Goal: Task Accomplishment & Management: Manage account settings

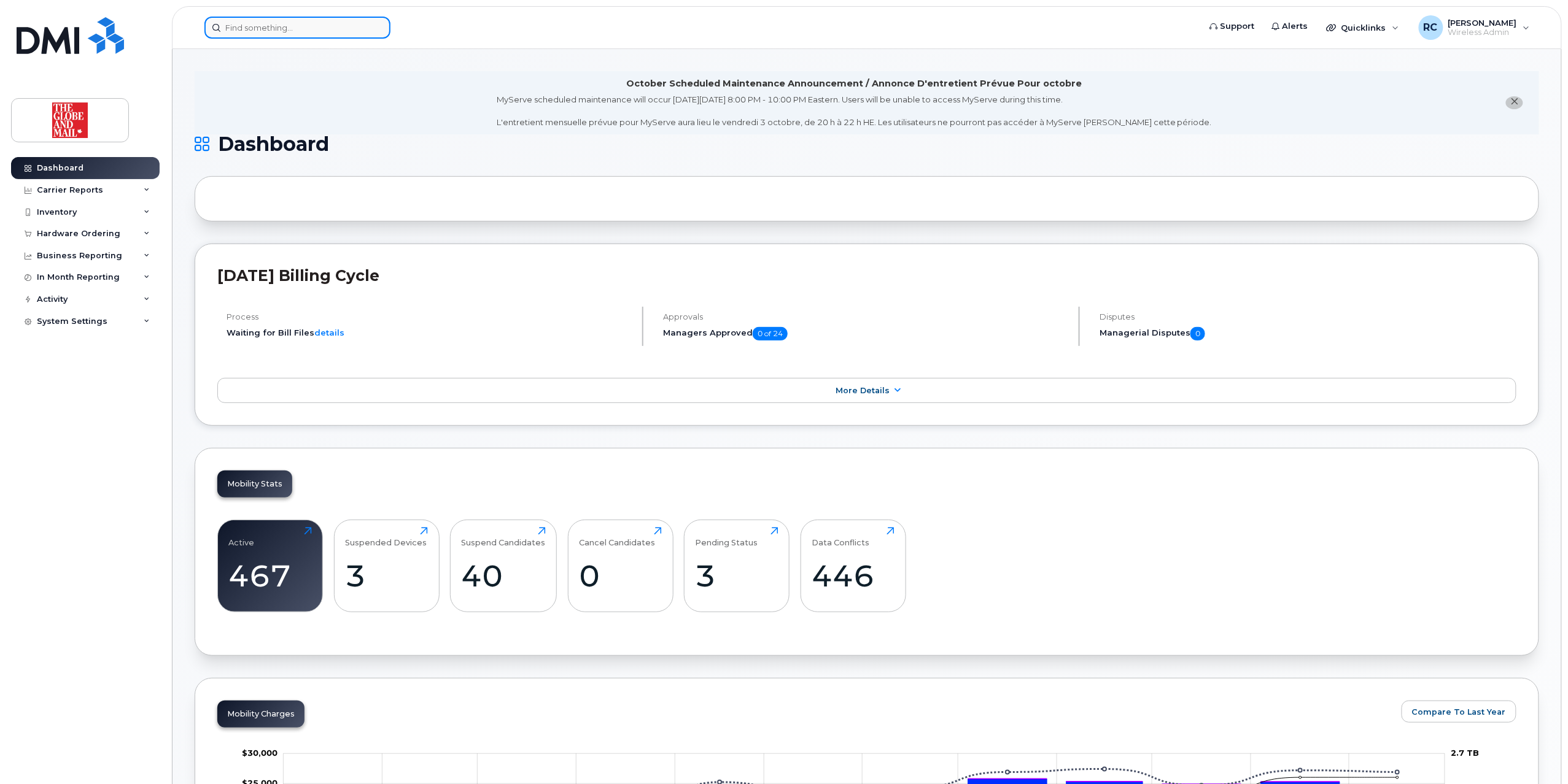
click at [378, 32] on div at bounding box center [298, 27] width 186 height 22
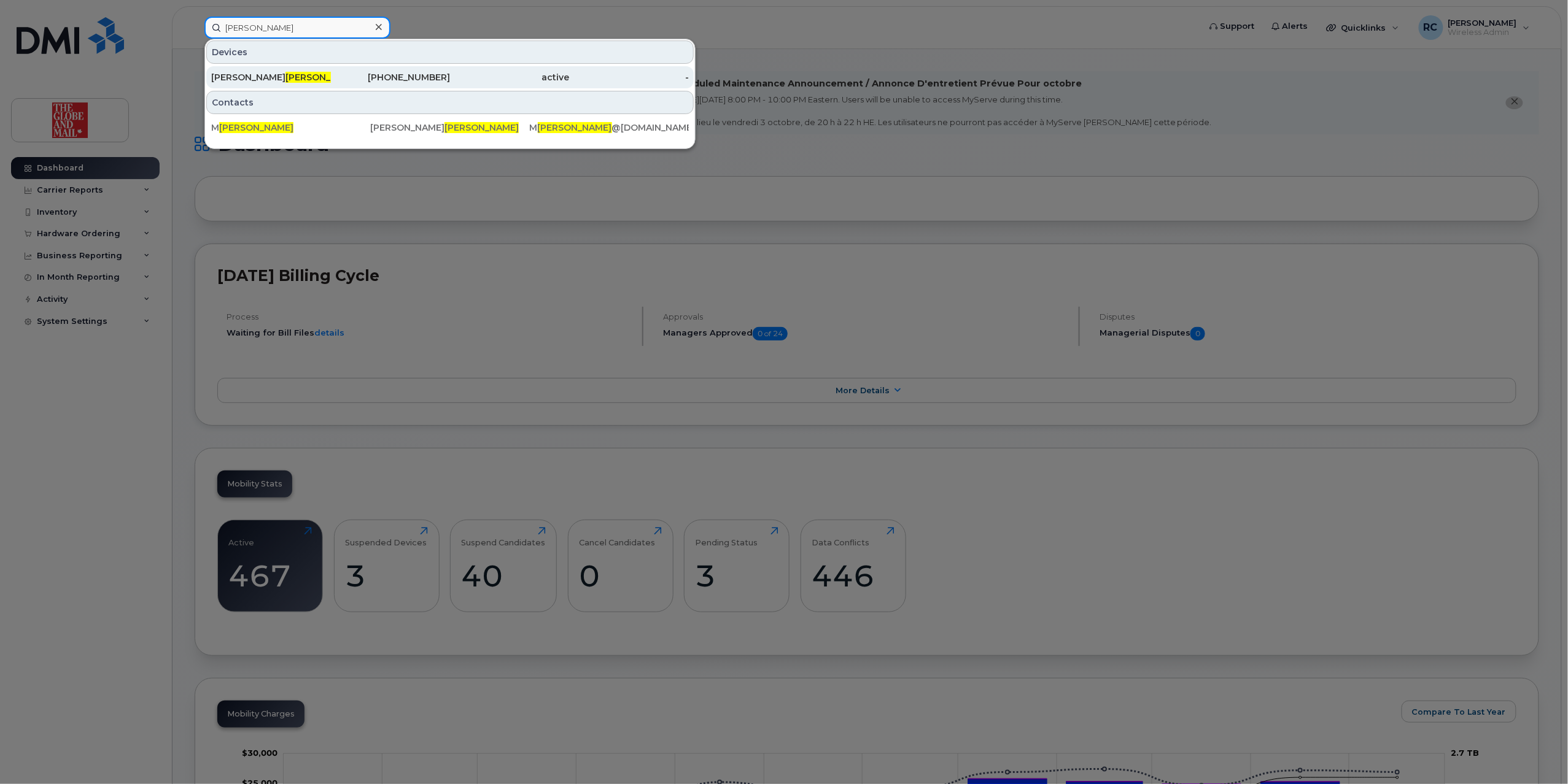
type input "scace"
click at [323, 82] on div "Matthew Scace" at bounding box center [271, 77] width 120 height 12
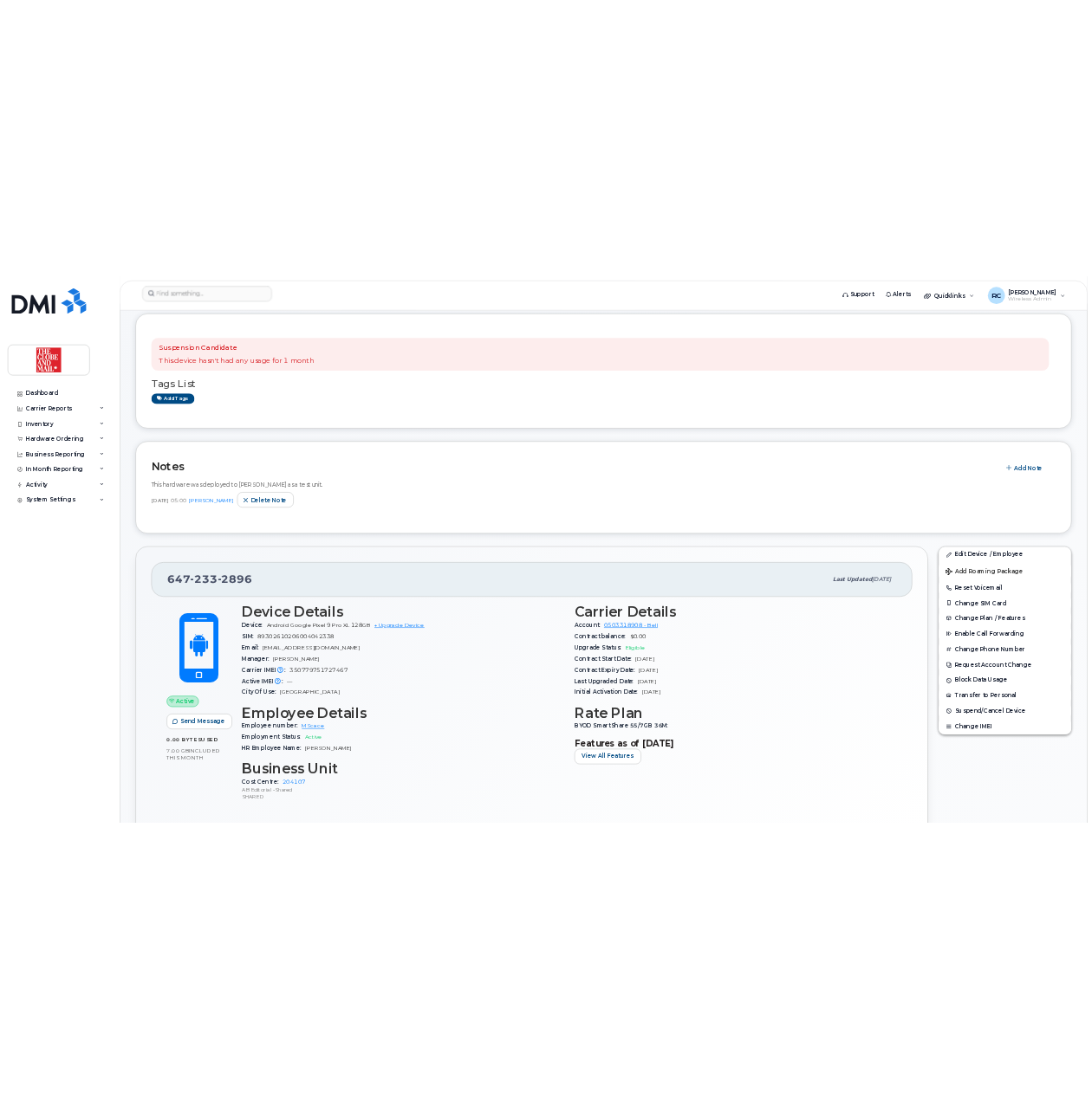
scroll to position [231, 0]
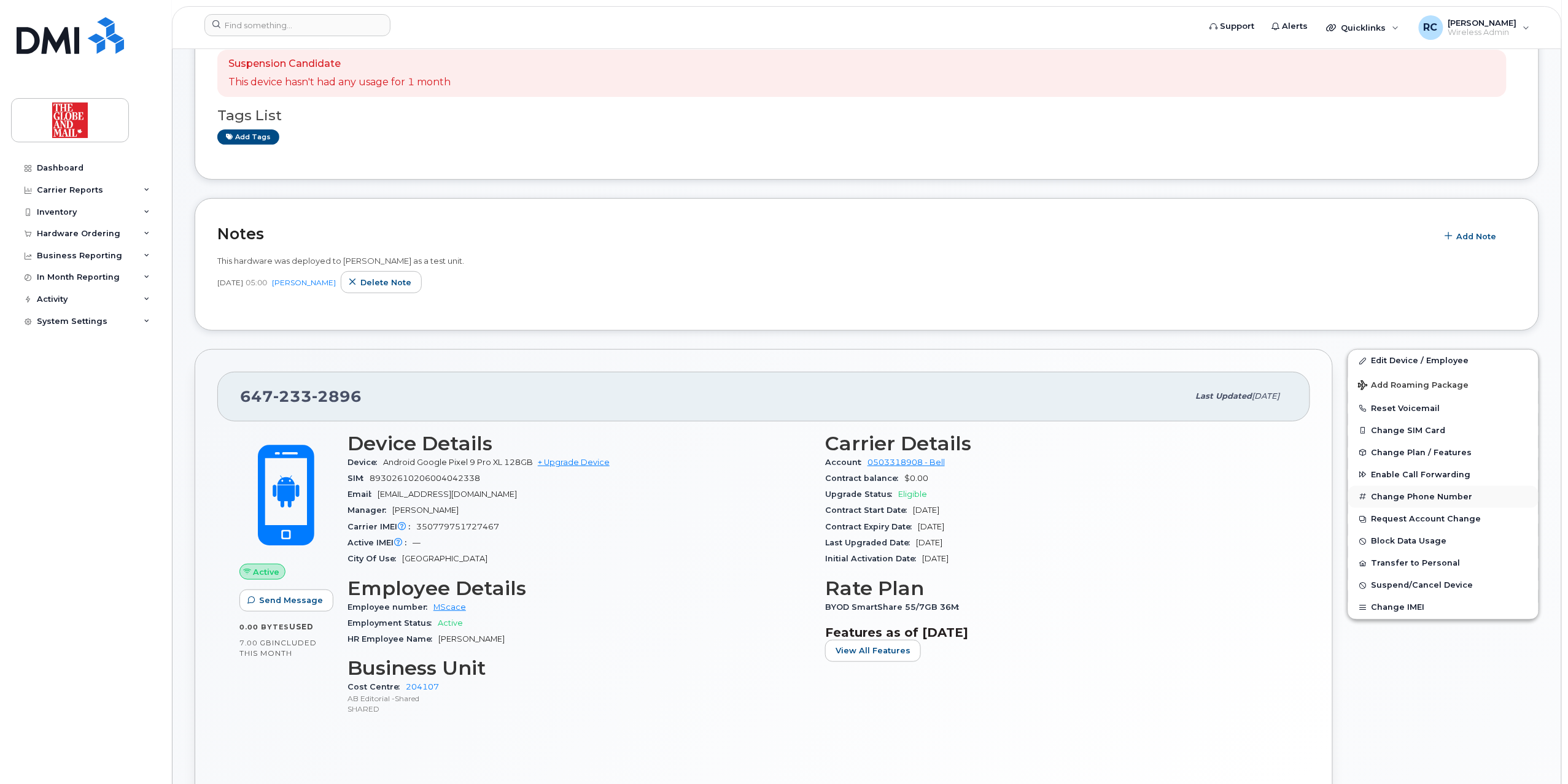
click at [1427, 497] on button "Change Phone Number" at bounding box center [1443, 497] width 190 height 22
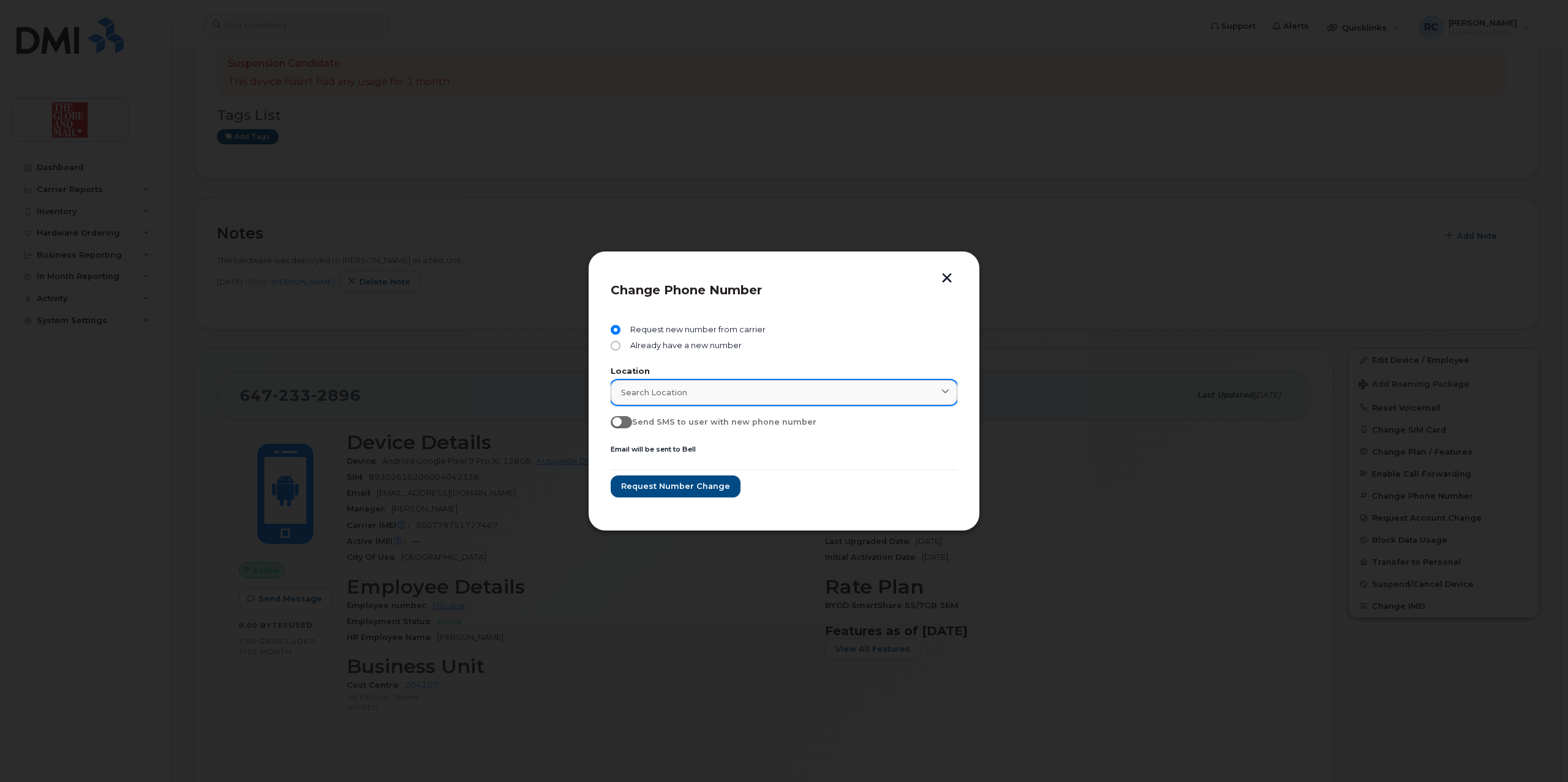
click at [931, 387] on div "Search location" at bounding box center [784, 393] width 326 height 12
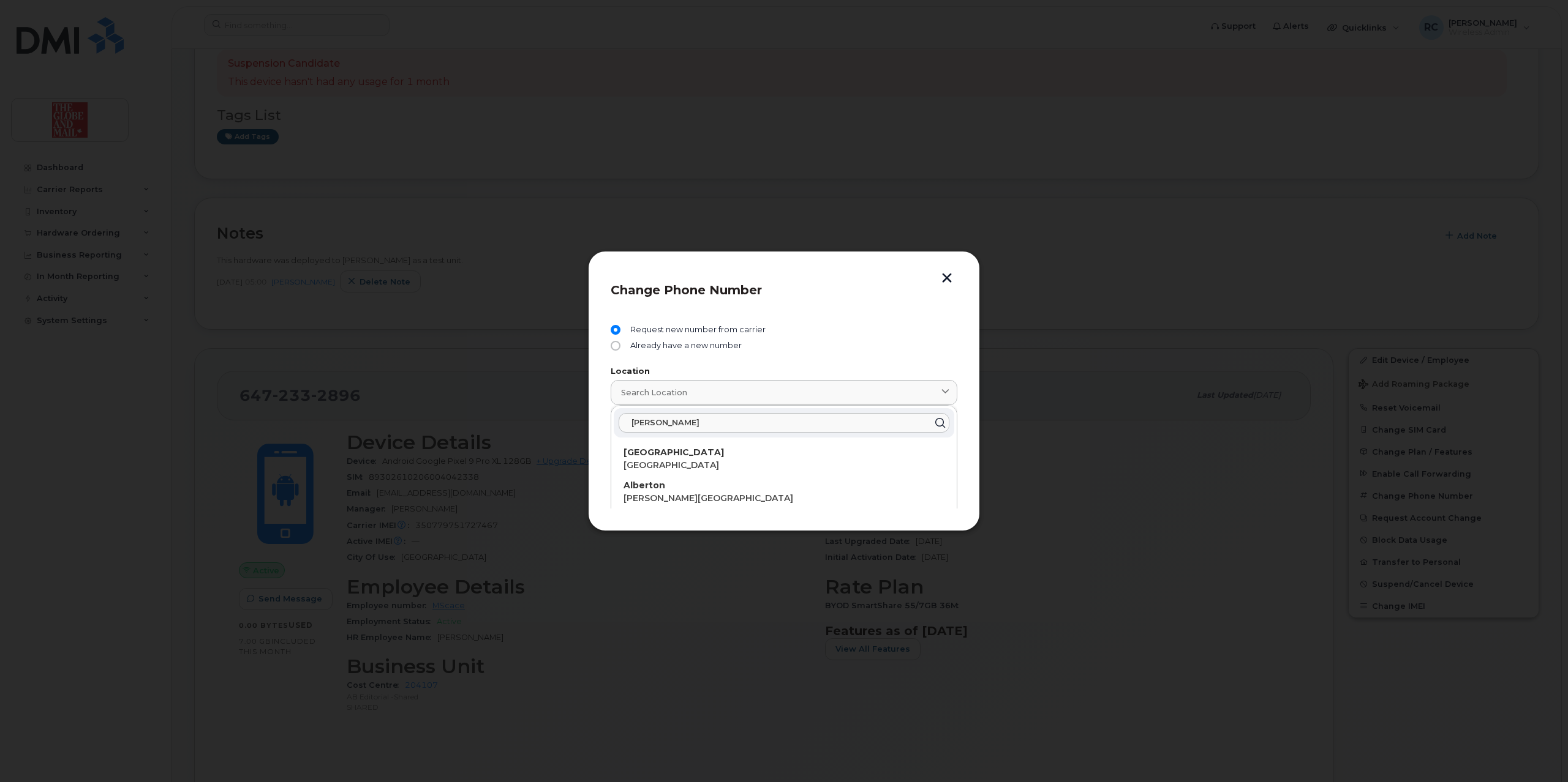
type input "[GEOGRAPHIC_DATA]"
drag, startPoint x: 687, startPoint y: 426, endPoint x: 475, endPoint y: 456, distance: 214.1
click at [485, 453] on div "Change Phone Number Request new number from carrier Already have a new number L…" at bounding box center [784, 391] width 1568 height 782
click at [953, 277] on button "button" at bounding box center [947, 280] width 18 height 13
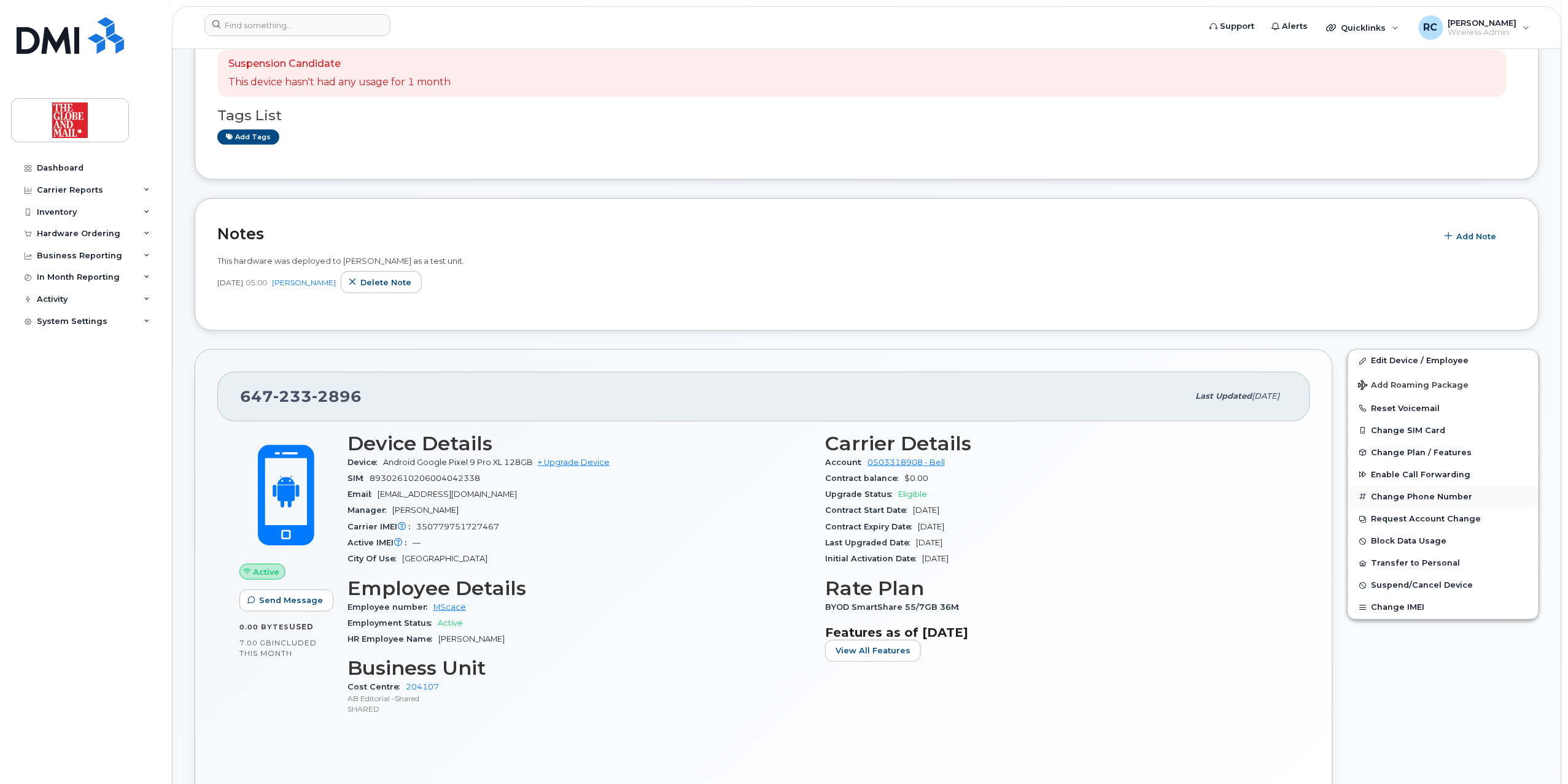
click at [1428, 496] on button "Change Phone Number" at bounding box center [1443, 497] width 190 height 22
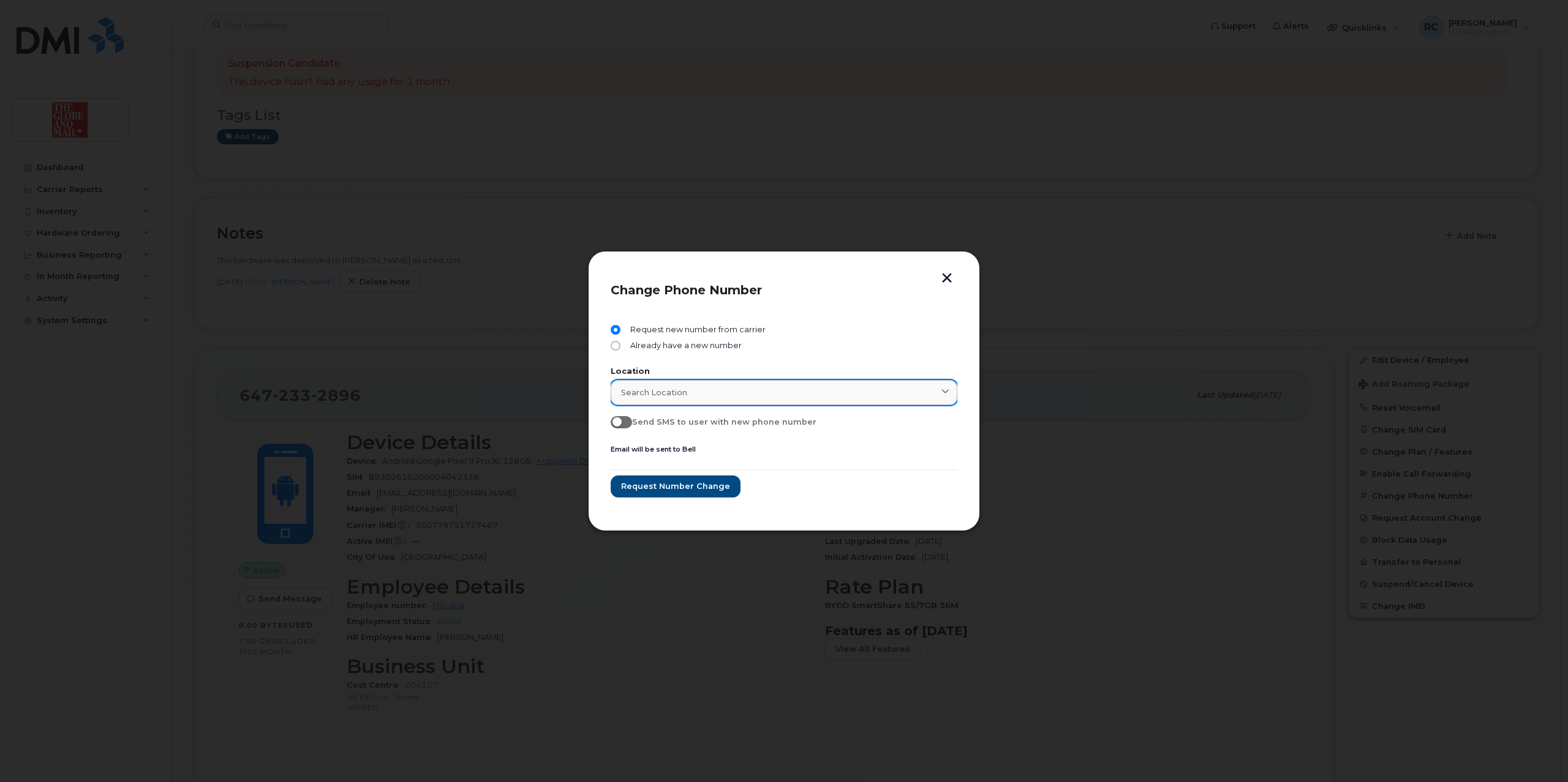
click at [671, 391] on span "Search location" at bounding box center [654, 393] width 66 height 12
type input "a"
click at [719, 388] on div "Search location" at bounding box center [784, 393] width 326 height 12
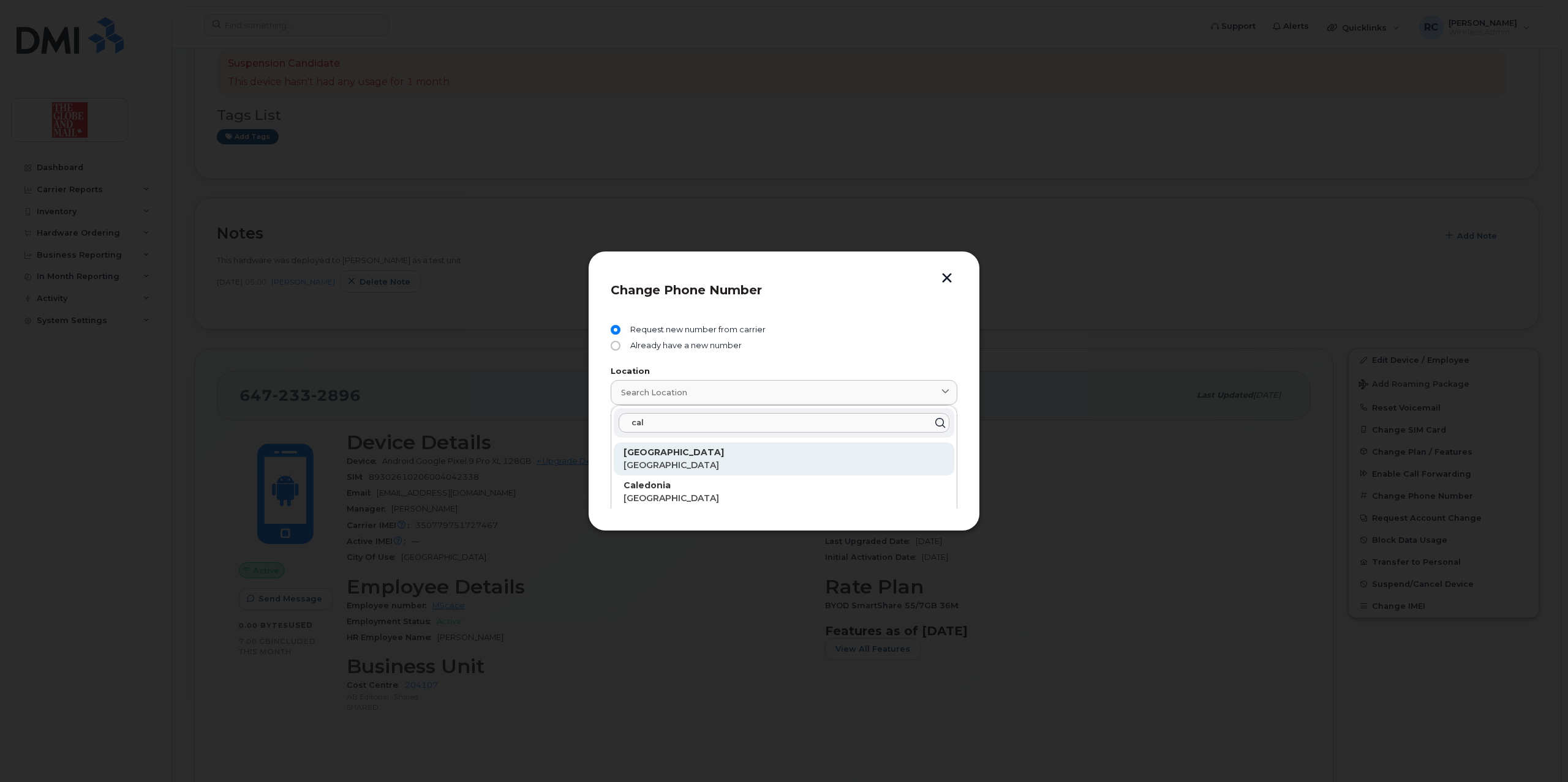
type input "cal"
click at [669, 465] on p "[GEOGRAPHIC_DATA]" at bounding box center [784, 466] width 321 height 13
type input "[GEOGRAPHIC_DATA]"
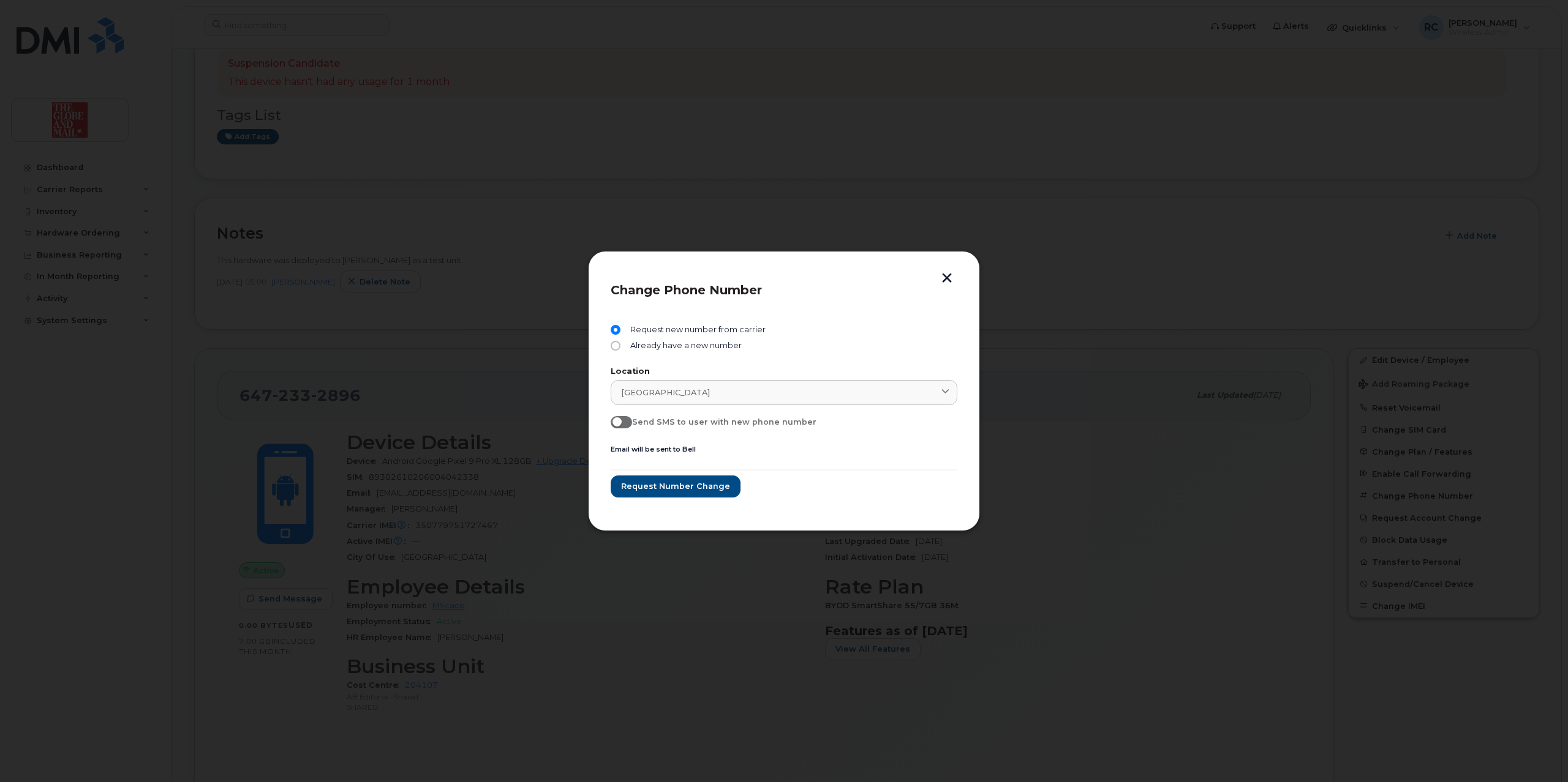
click at [946, 277] on button "button" at bounding box center [947, 280] width 18 height 13
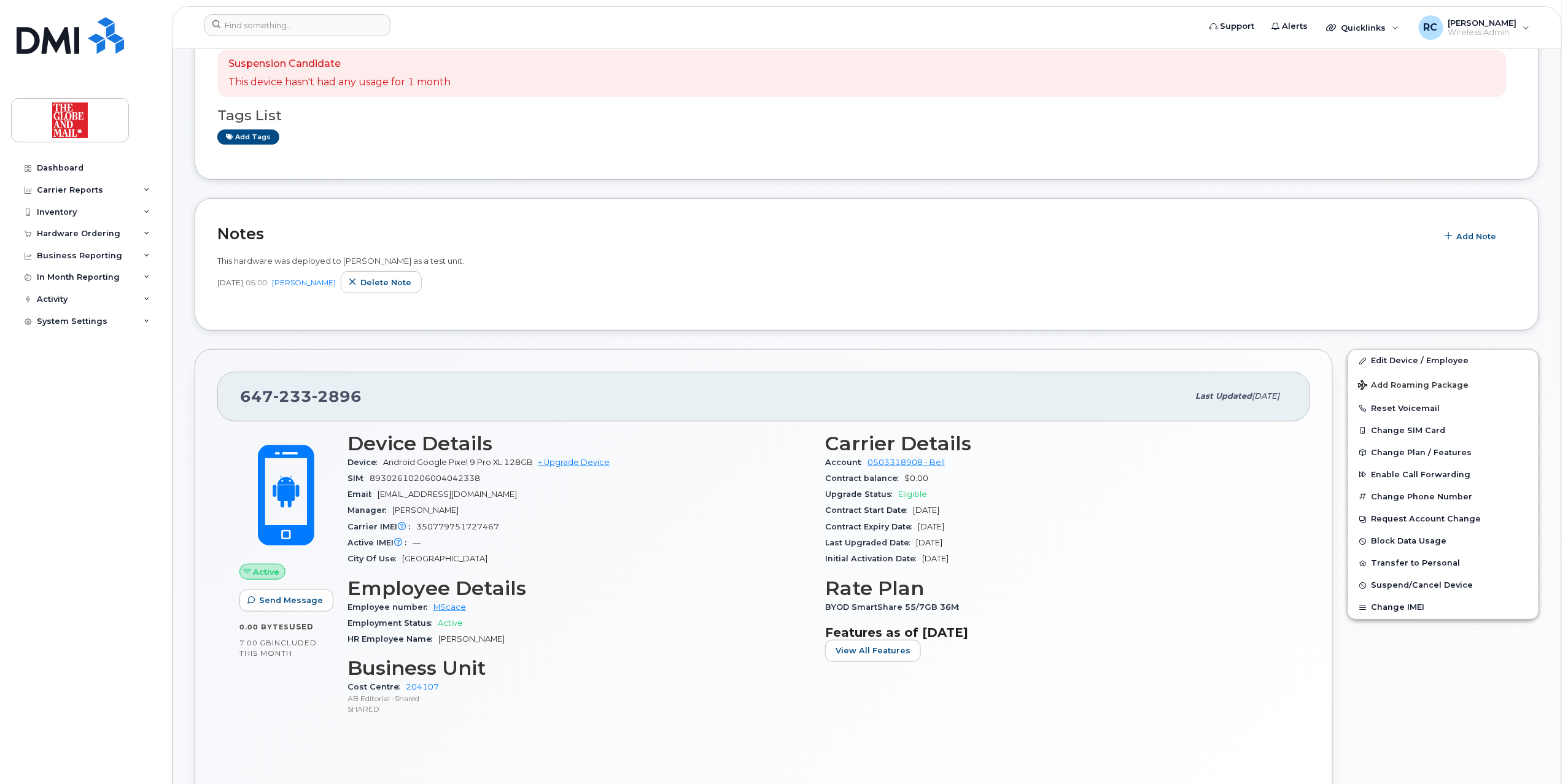
drag, startPoint x: 445, startPoint y: 406, endPoint x: 440, endPoint y: 400, distance: 7.8
click at [444, 406] on div "[PHONE_NUMBER]" at bounding box center [714, 396] width 949 height 26
drag, startPoint x: 372, startPoint y: 395, endPoint x: 244, endPoint y: 398, distance: 128.0
click at [244, 398] on div "[PHONE_NUMBER]" at bounding box center [714, 396] width 949 height 26
click at [684, 564] on div "City Of Use [GEOGRAPHIC_DATA]" at bounding box center [579, 559] width 463 height 16
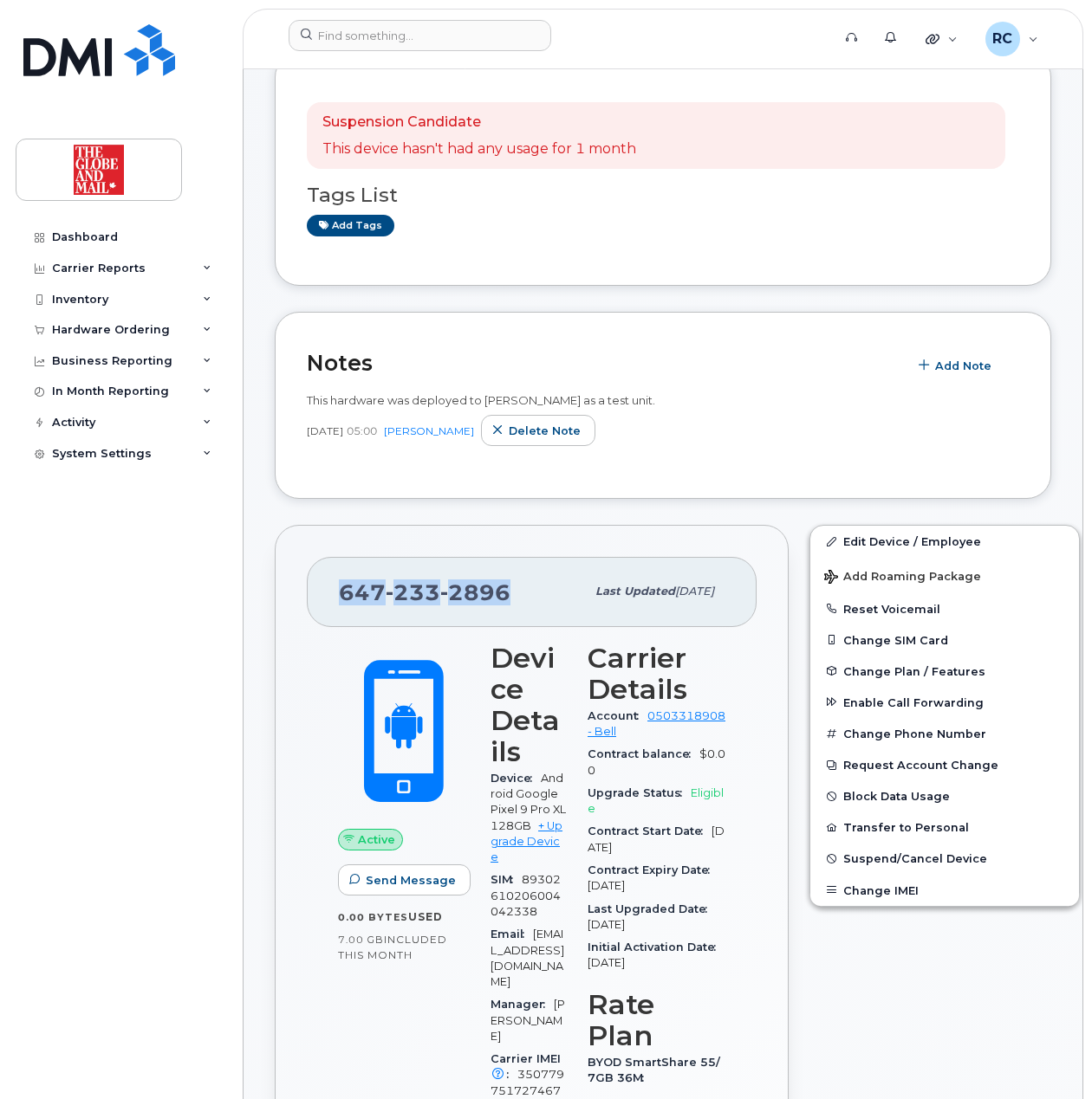
drag, startPoint x: 532, startPoint y: 594, endPoint x: 330, endPoint y: 608, distance: 202.5
click at [330, 608] on div "[PHONE_NUMBER] Last updated [DATE]" at bounding box center [531, 591] width 450 height 69
copy span "[PHONE_NUMBER]"
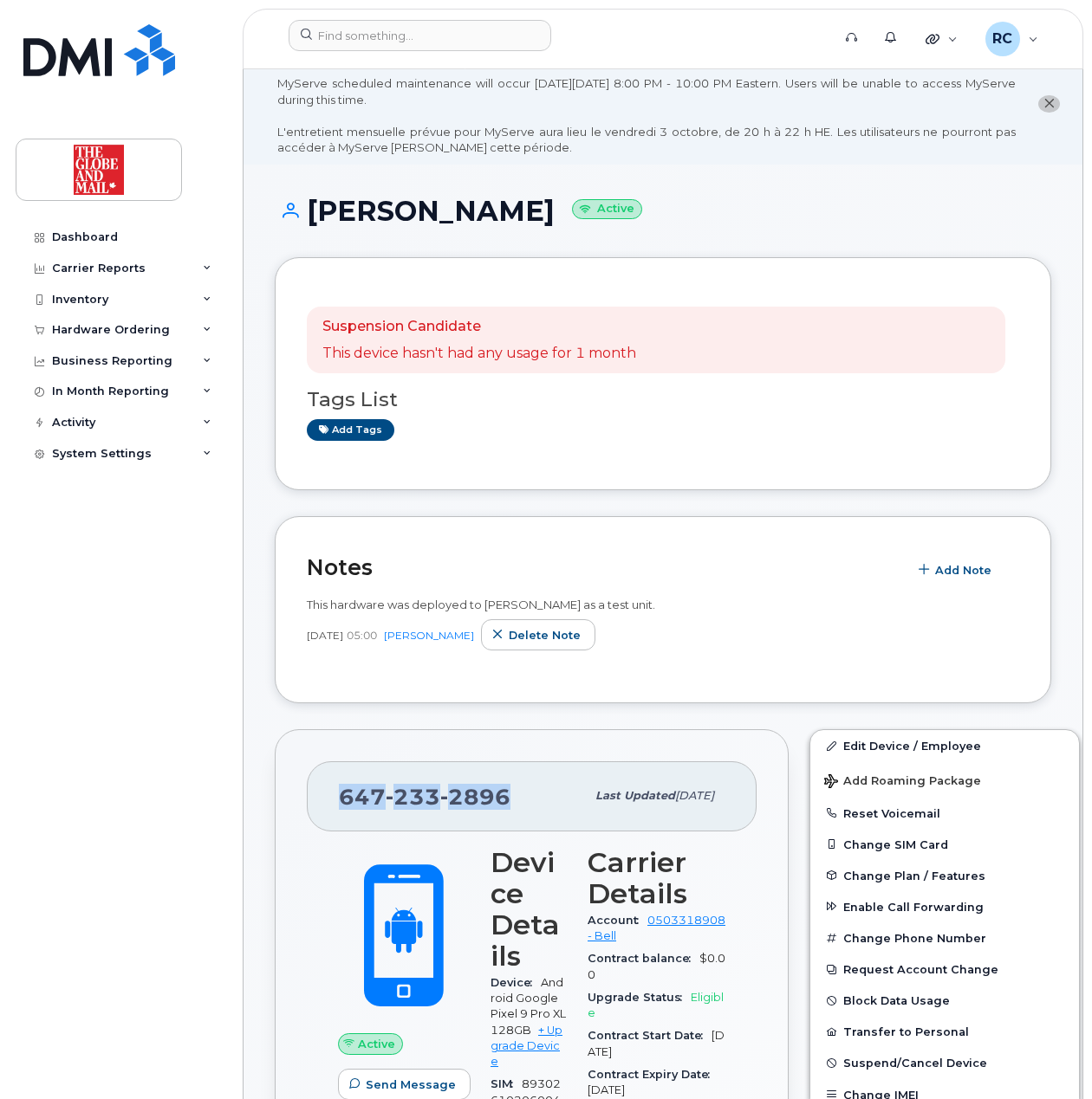
scroll to position [0, 0]
